Goal: Entertainment & Leisure: Consume media (video, audio)

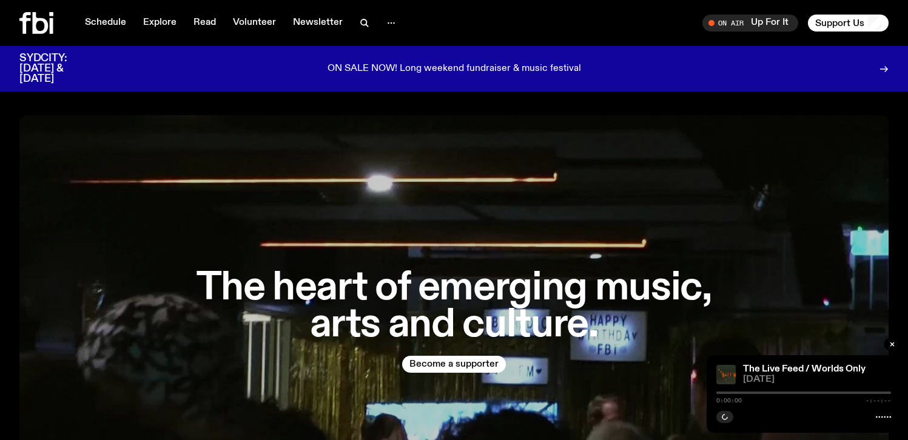
click at [45, 33] on icon at bounding box center [36, 23] width 34 height 22
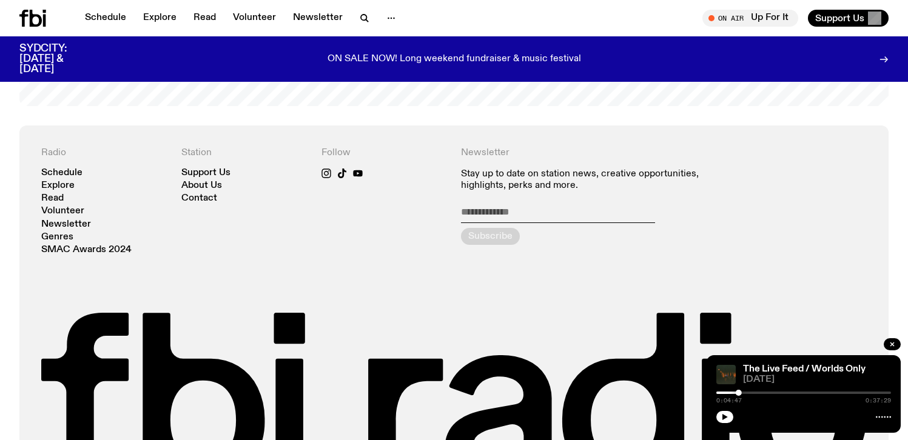
scroll to position [2742, 0]
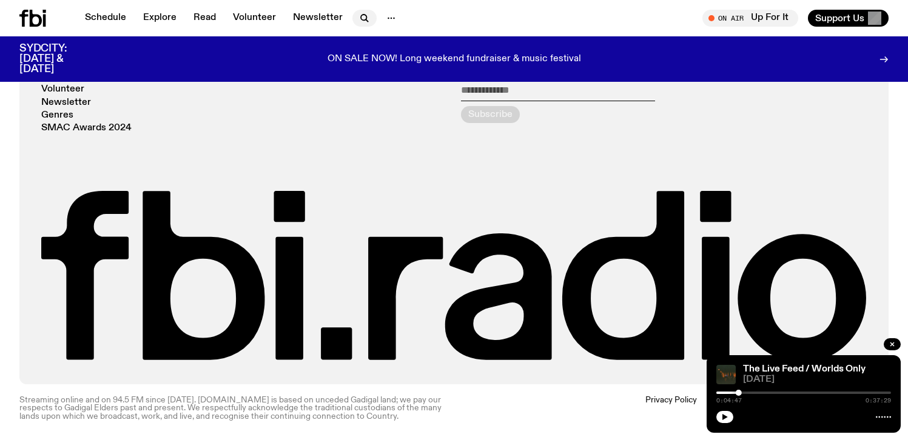
click at [362, 16] on icon "button" at bounding box center [364, 18] width 15 height 15
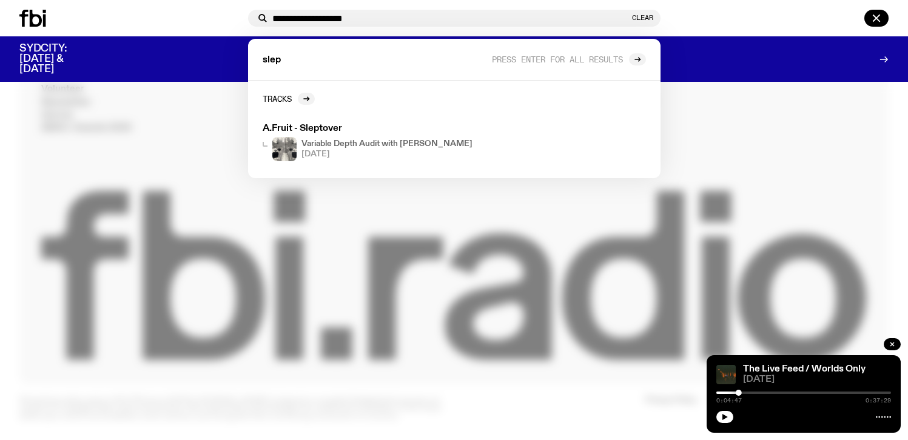
type input "**********"
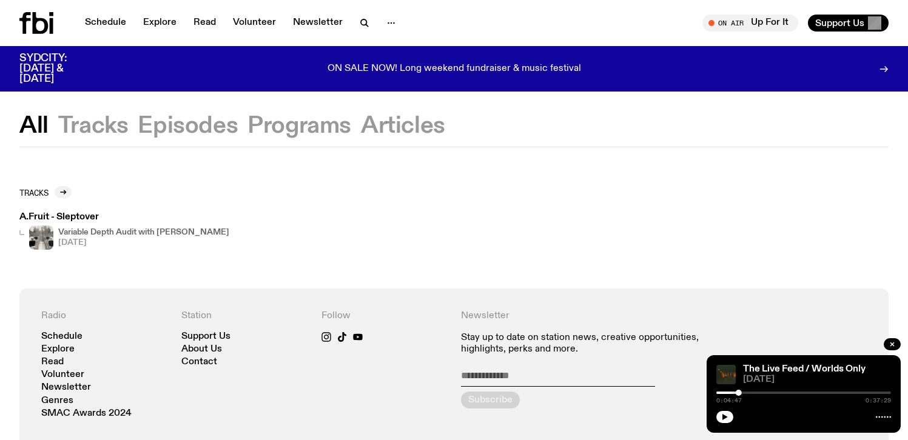
click at [176, 129] on button "Episodes" at bounding box center [188, 126] width 100 height 22
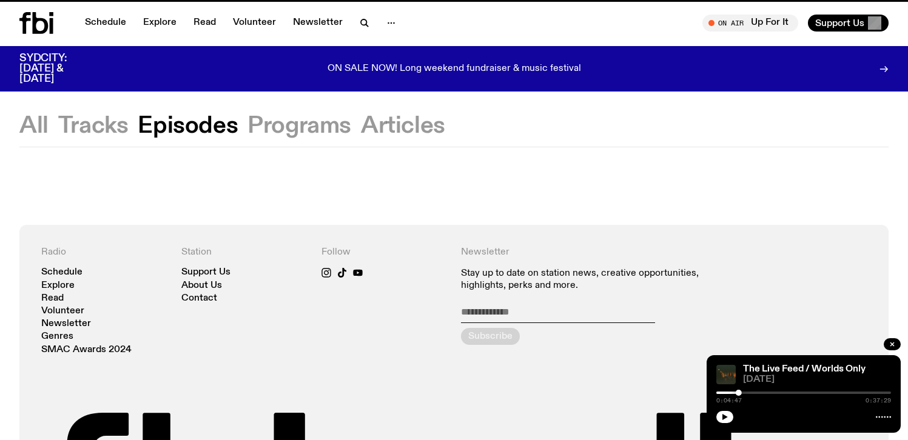
click at [297, 119] on button "Programs" at bounding box center [299, 126] width 104 height 22
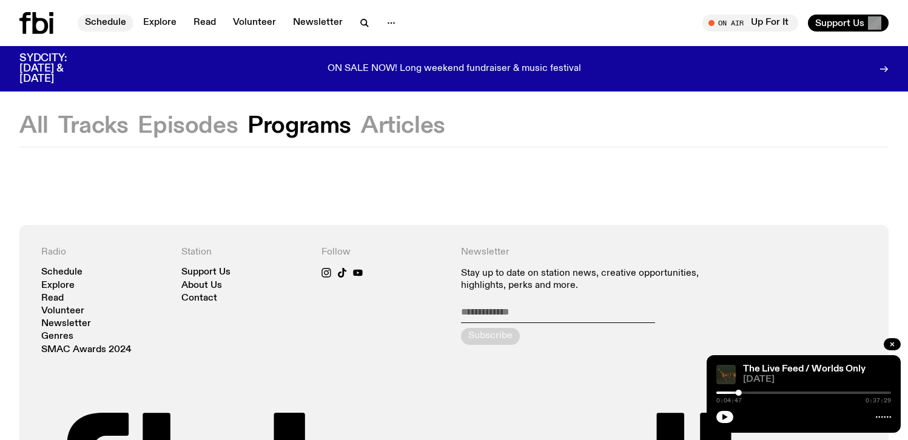
click at [119, 20] on link "Schedule" at bounding box center [106, 23] width 56 height 17
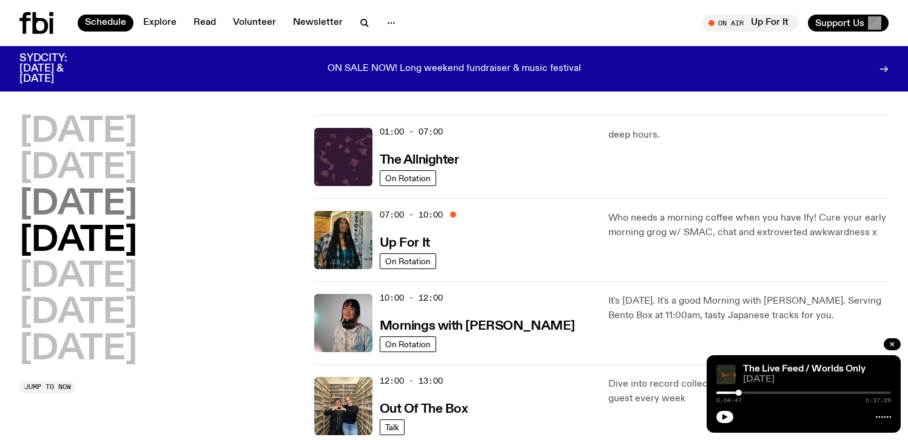
click at [127, 212] on h2 "[DATE]" at bounding box center [78, 205] width 118 height 34
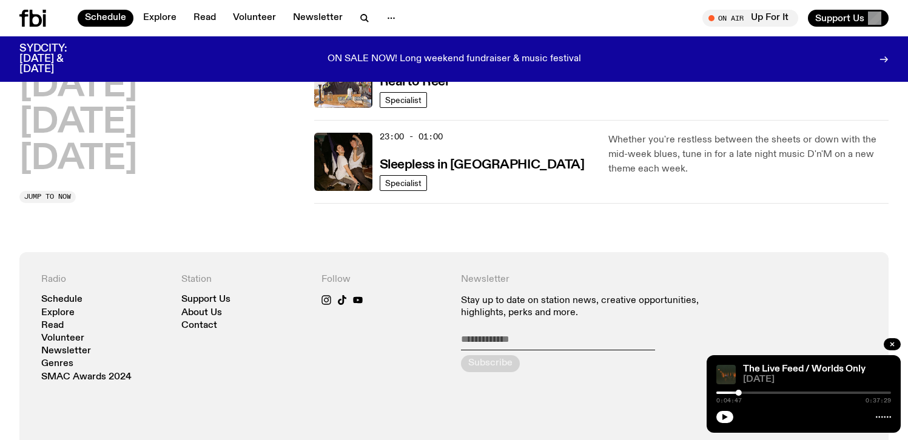
scroll to position [732, 0]
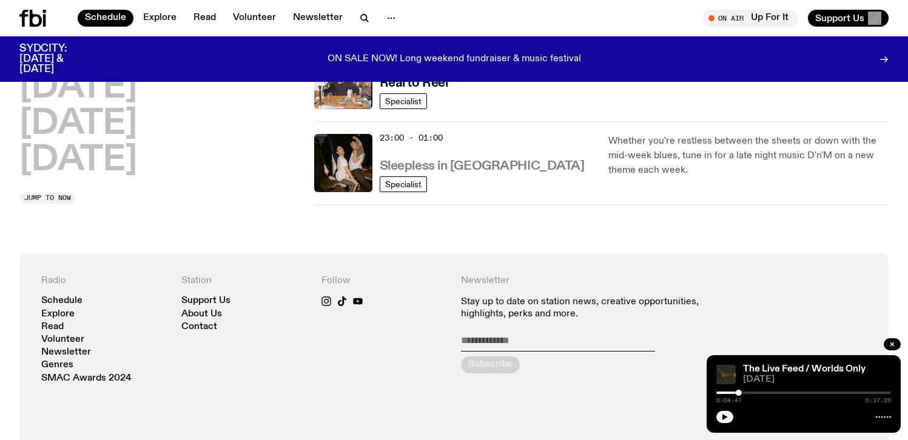
click at [474, 167] on h3 "Sleepless in [GEOGRAPHIC_DATA]" at bounding box center [482, 166] width 205 height 13
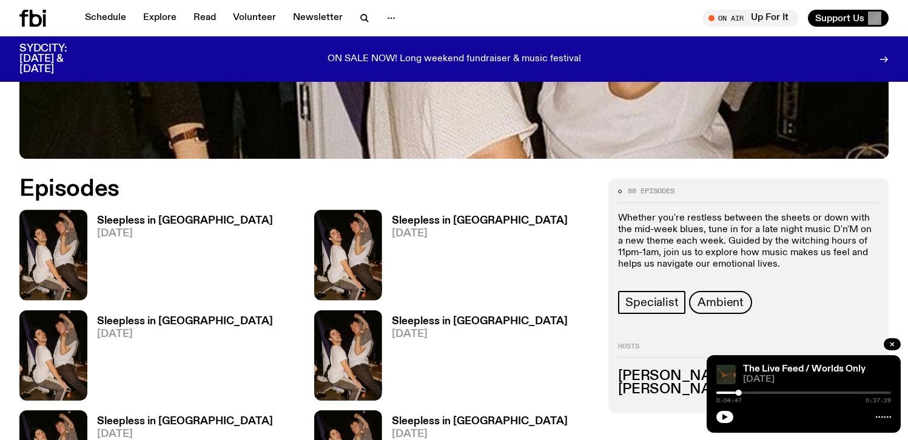
scroll to position [545, 0]
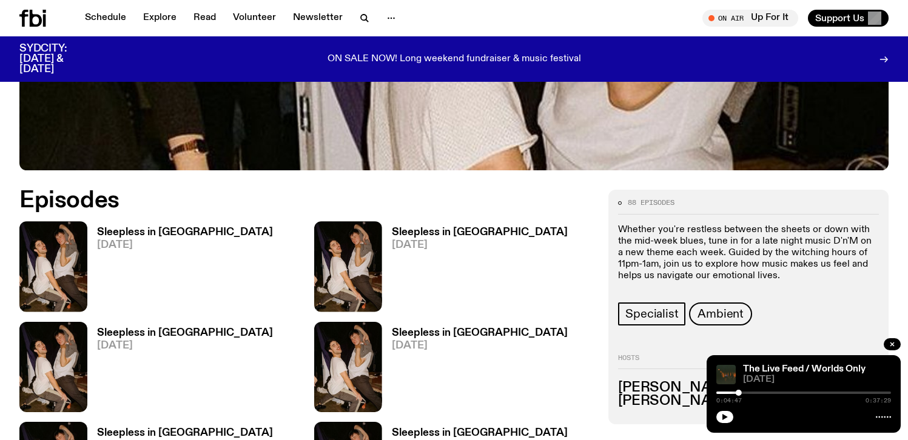
click at [133, 227] on h3 "Sleepless in [GEOGRAPHIC_DATA]" at bounding box center [185, 232] width 176 height 10
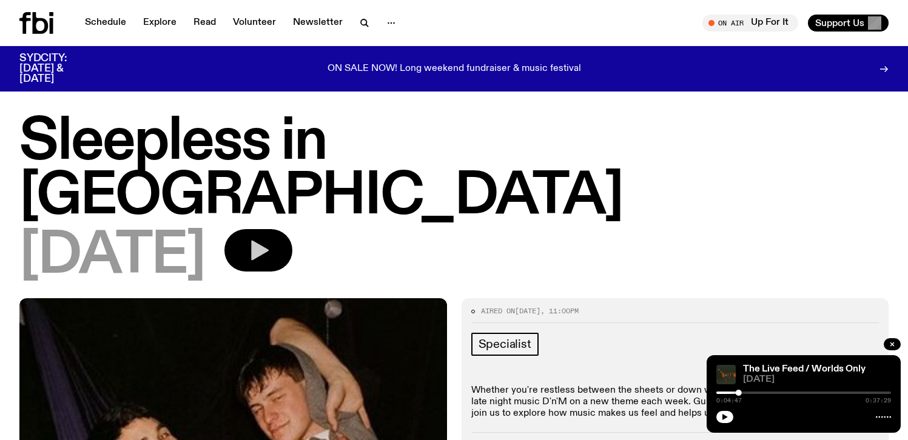
click at [280, 229] on button "button" at bounding box center [258, 250] width 68 height 42
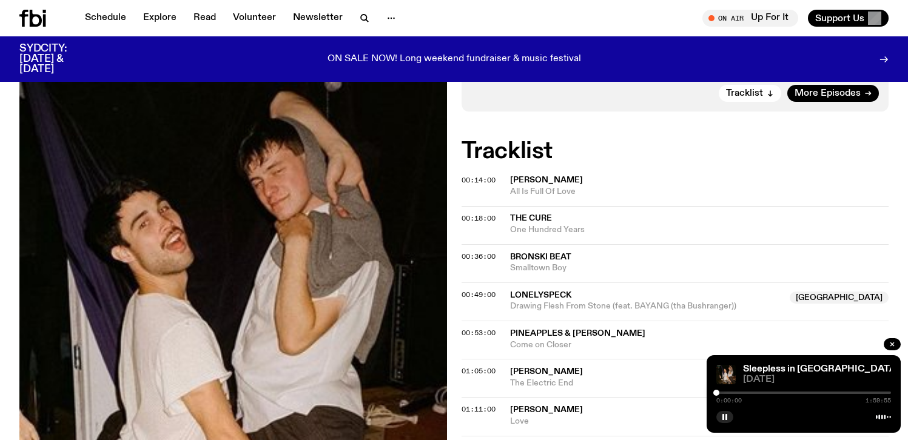
scroll to position [347, 0]
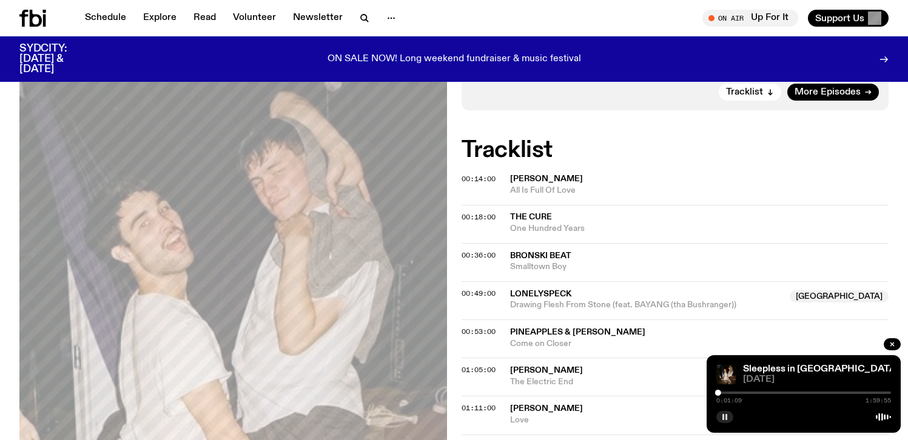
click at [722, 420] on button "button" at bounding box center [724, 417] width 17 height 12
